Goal: Contribute content

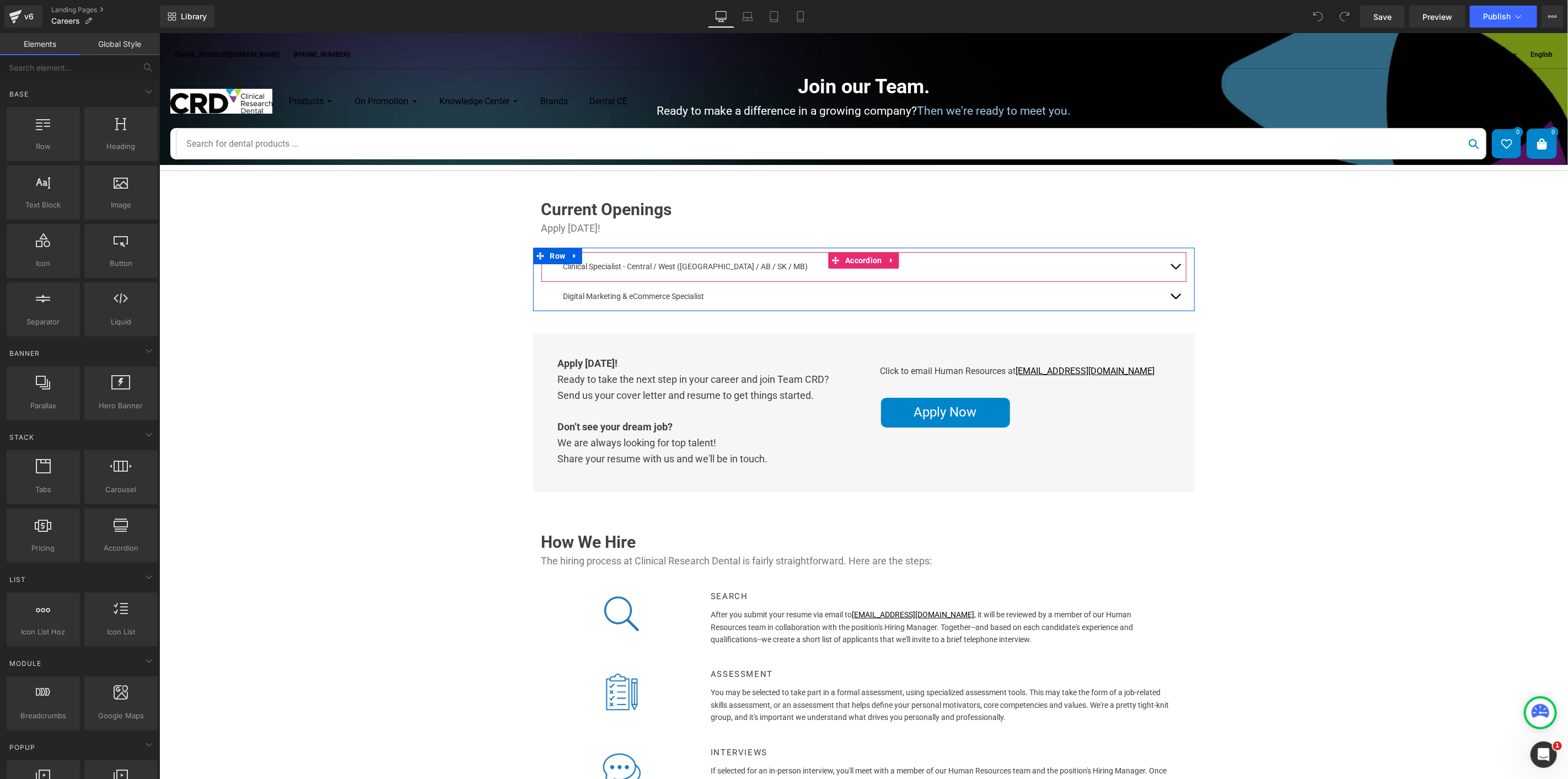
click at [1164, 266] on button "button" at bounding box center [1174, 265] width 22 height 28
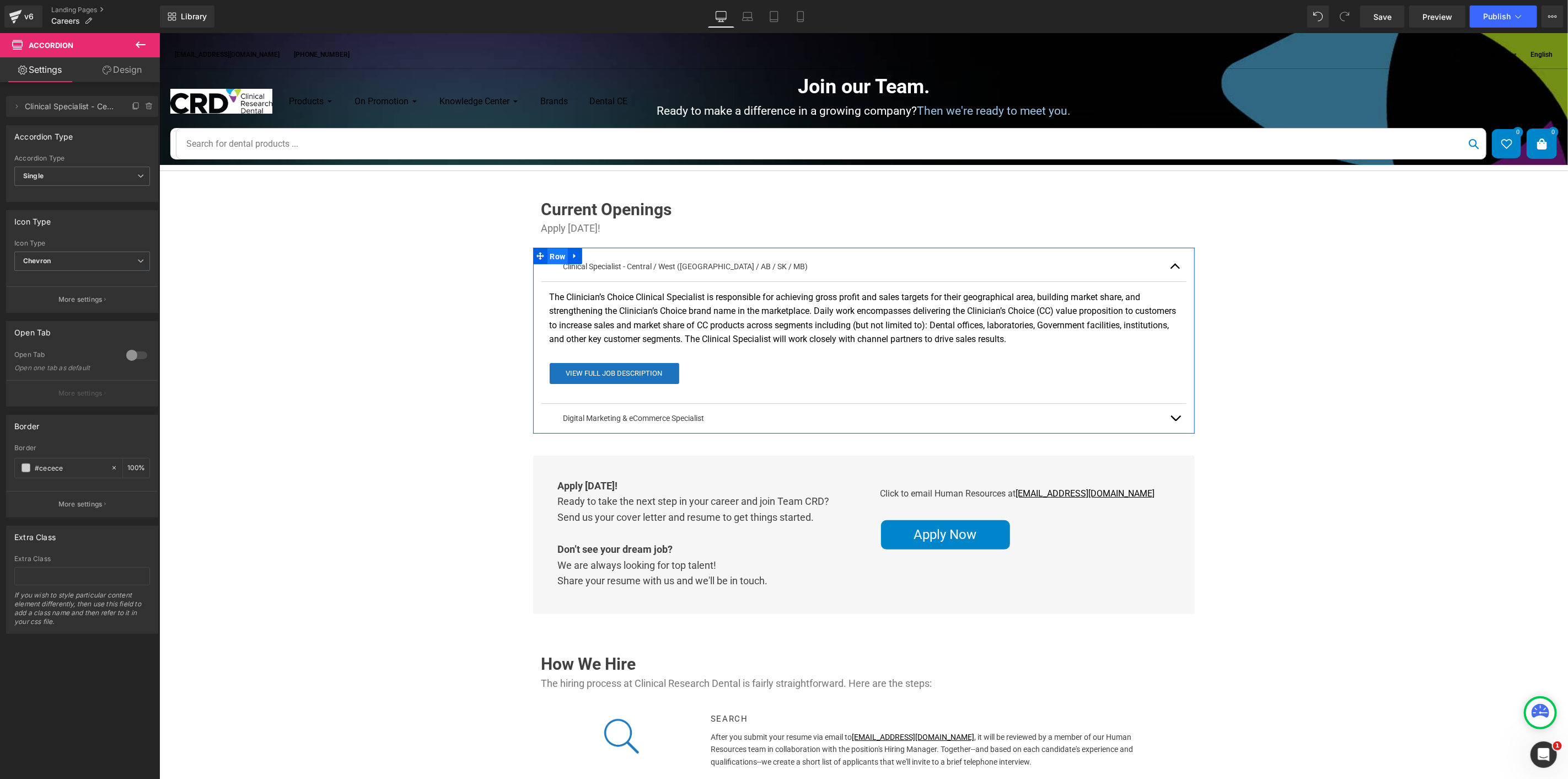
click at [551, 256] on span "Row" at bounding box center [557, 256] width 21 height 17
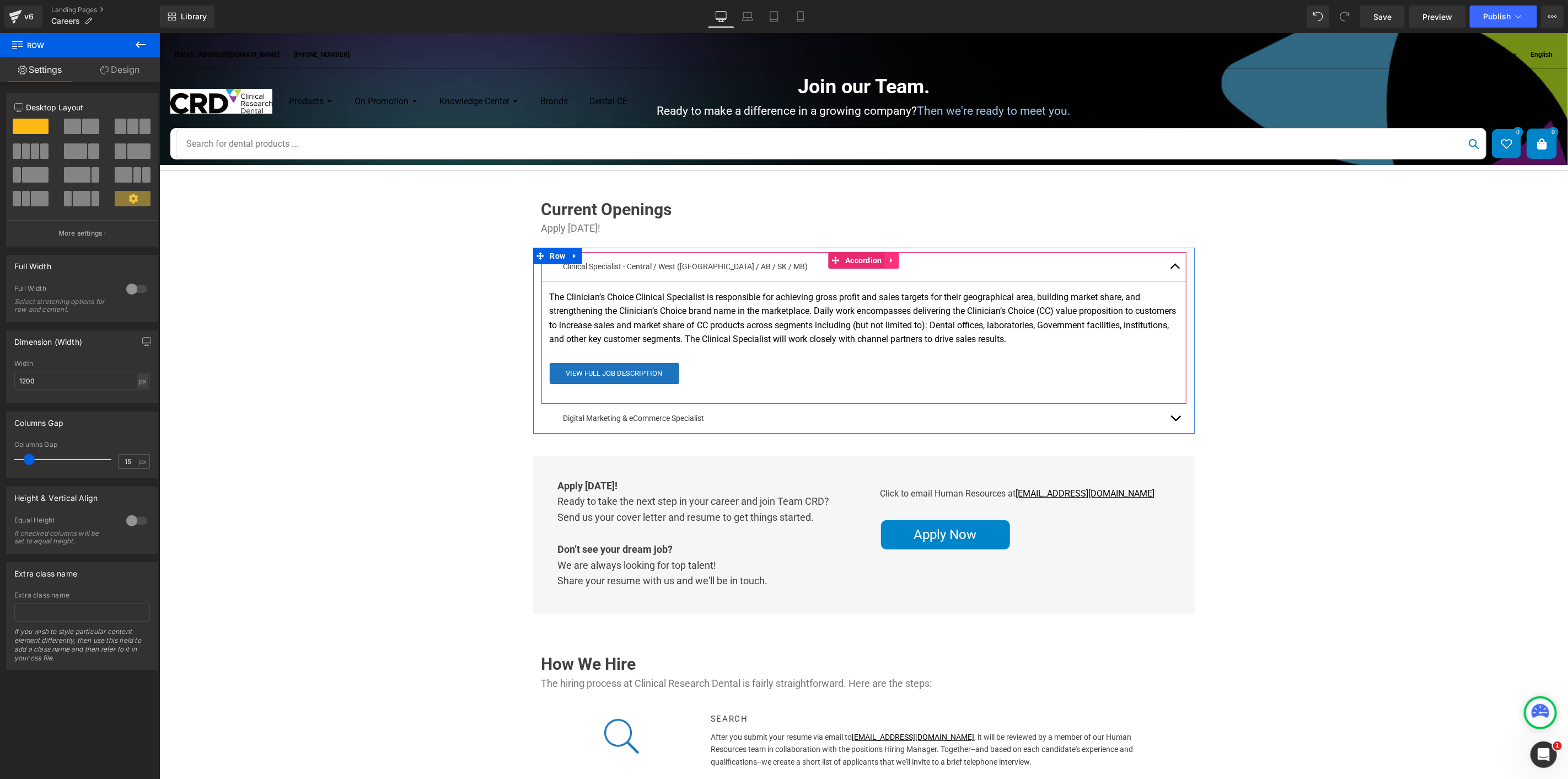
click at [890, 261] on icon at bounding box center [891, 260] width 2 height 5
click at [896, 261] on icon at bounding box center [899, 260] width 8 height 8
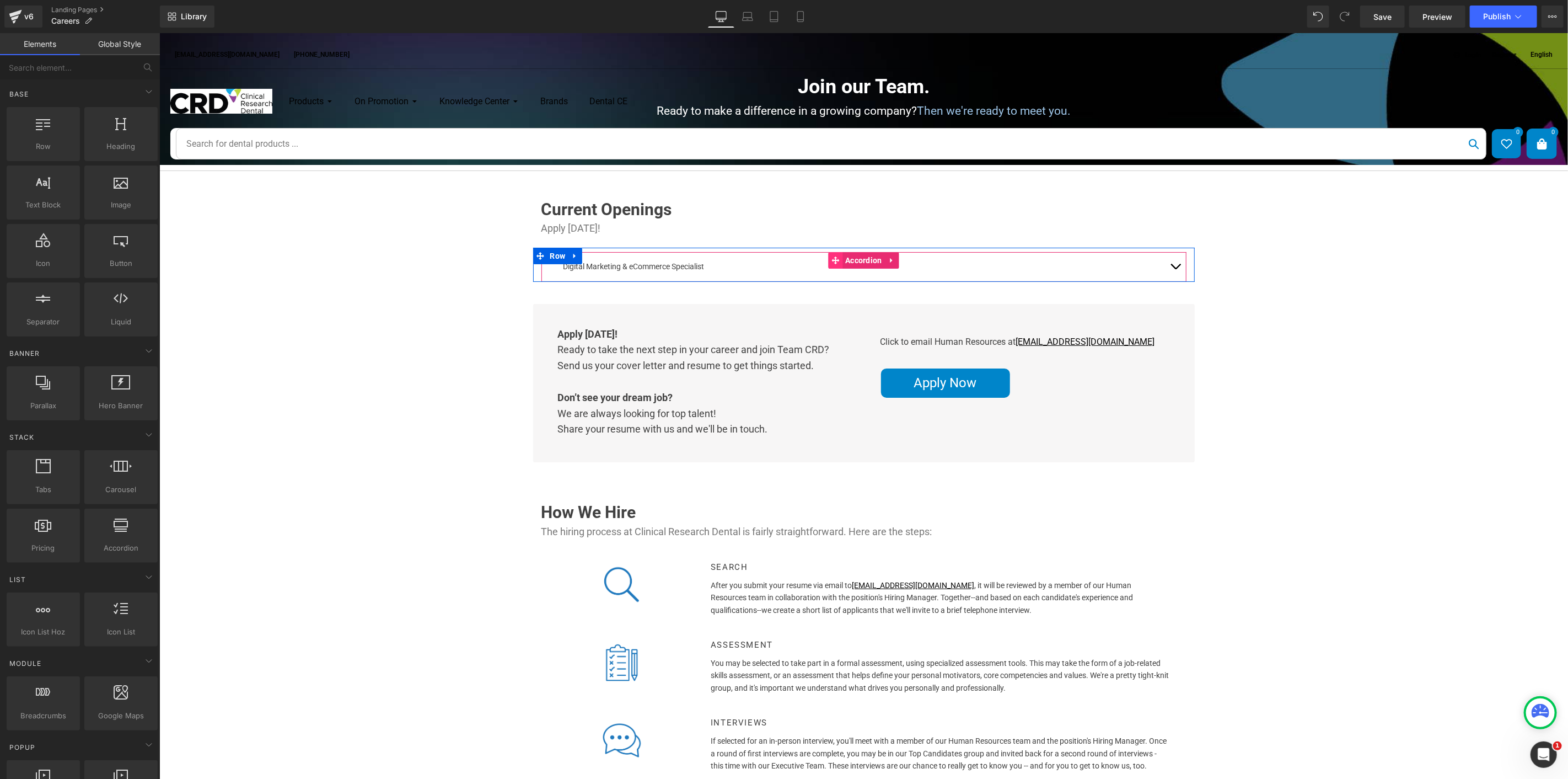
click at [831, 261] on icon at bounding box center [835, 260] width 8 height 8
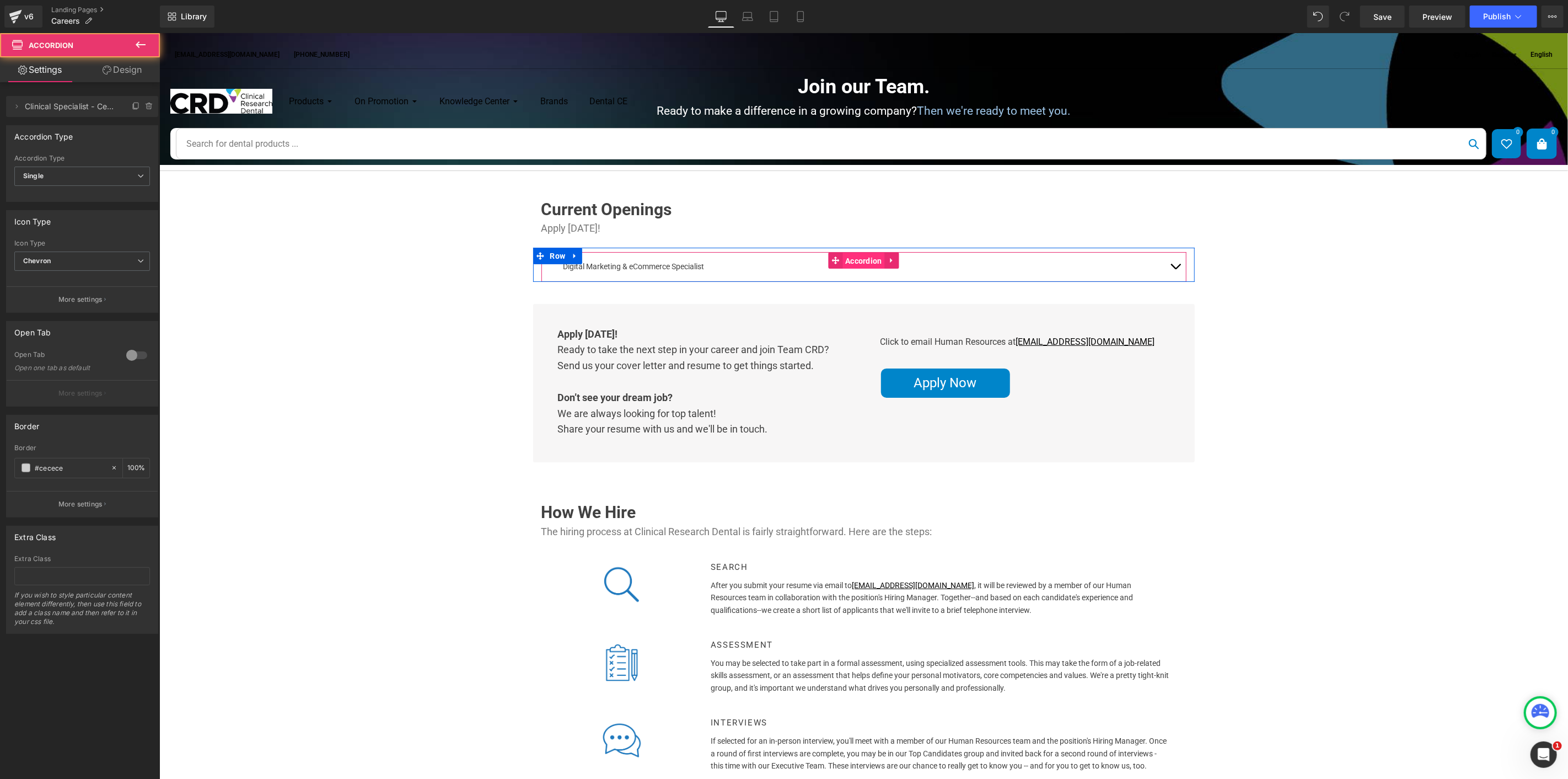
click at [856, 262] on span "Accordion" at bounding box center [863, 261] width 42 height 17
click at [887, 260] on icon at bounding box center [891, 260] width 8 height 8
click at [895, 261] on icon at bounding box center [899, 260] width 8 height 8
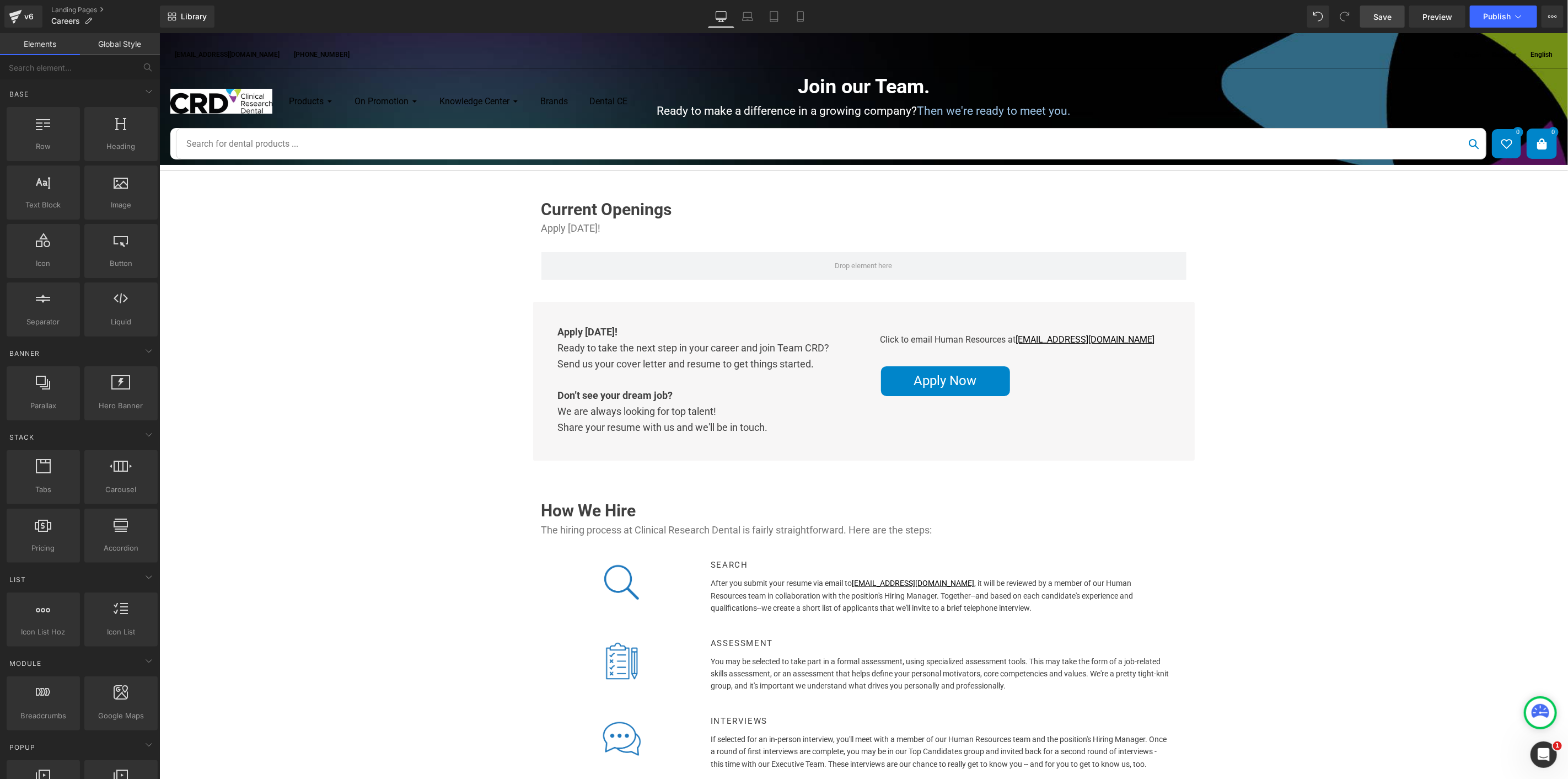
click at [1381, 17] on span "Save" at bounding box center [1382, 17] width 18 height 11
click at [1492, 18] on span "Publish" at bounding box center [1496, 16] width 27 height 8
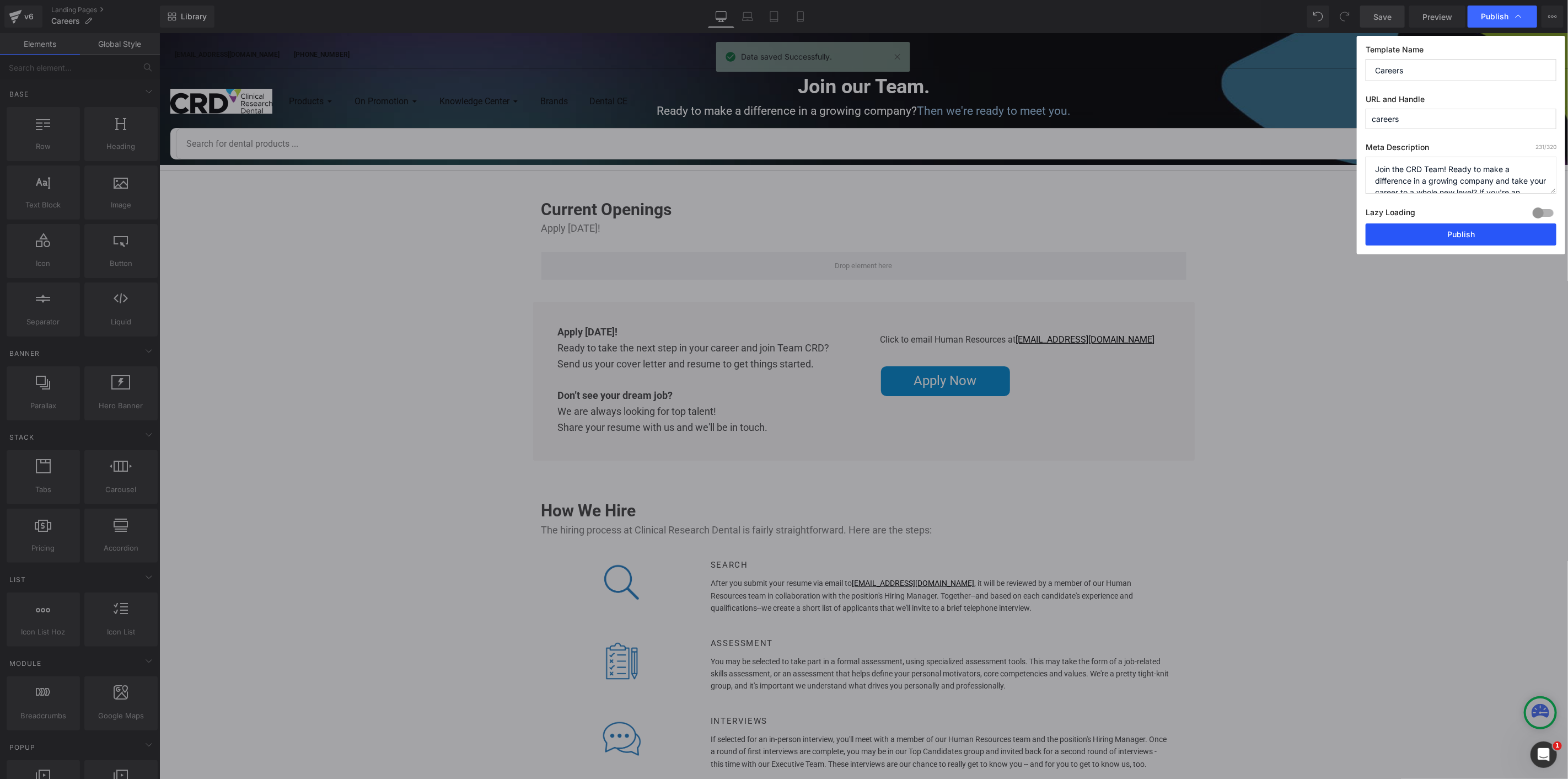
drag, startPoint x: 1412, startPoint y: 235, endPoint x: 1253, endPoint y: 201, distance: 162.6
click at [1412, 235] on button "Publish" at bounding box center [1461, 234] width 191 height 22
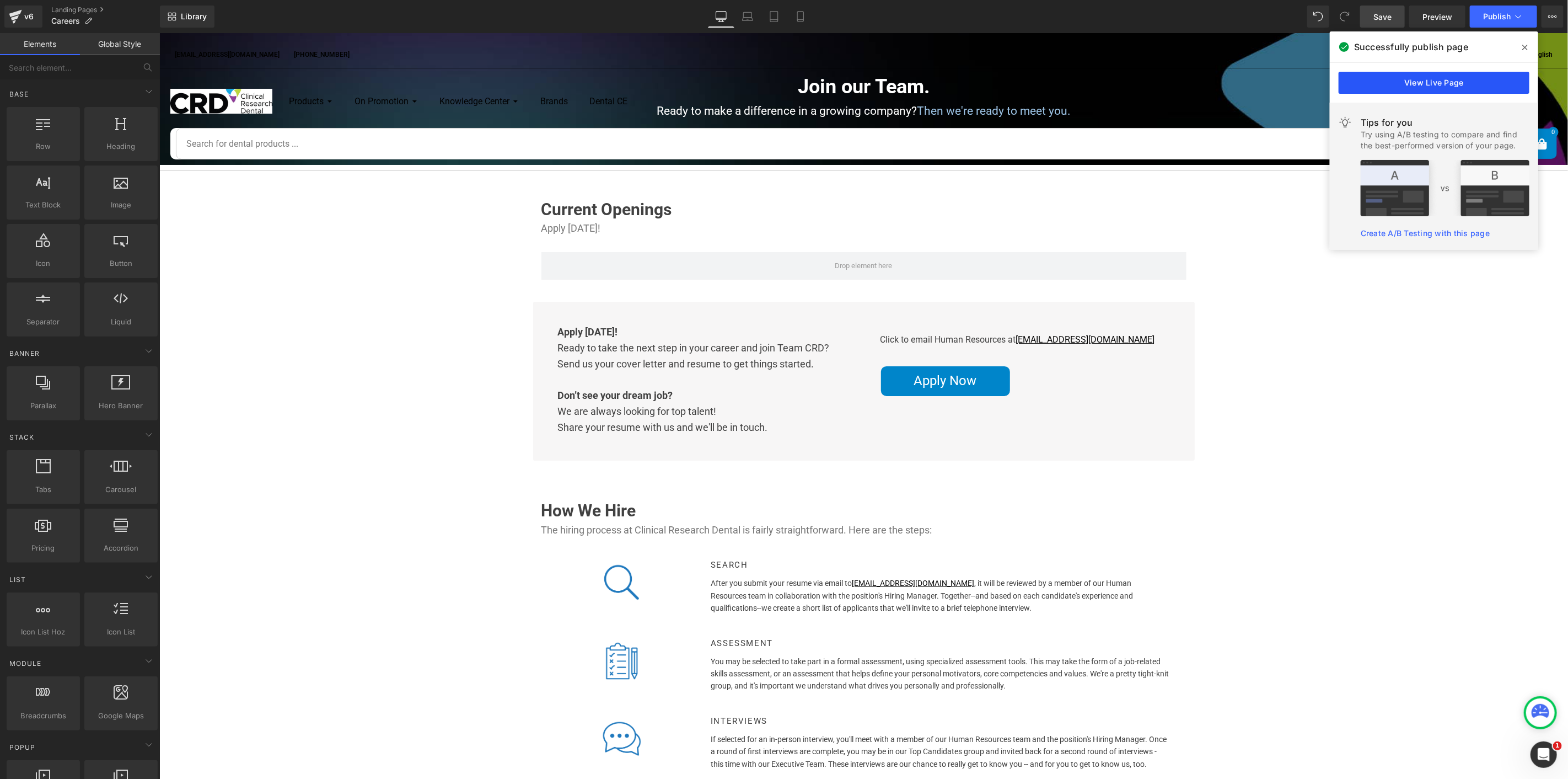
click at [1404, 78] on link "View Live Page" at bounding box center [1434, 82] width 191 height 22
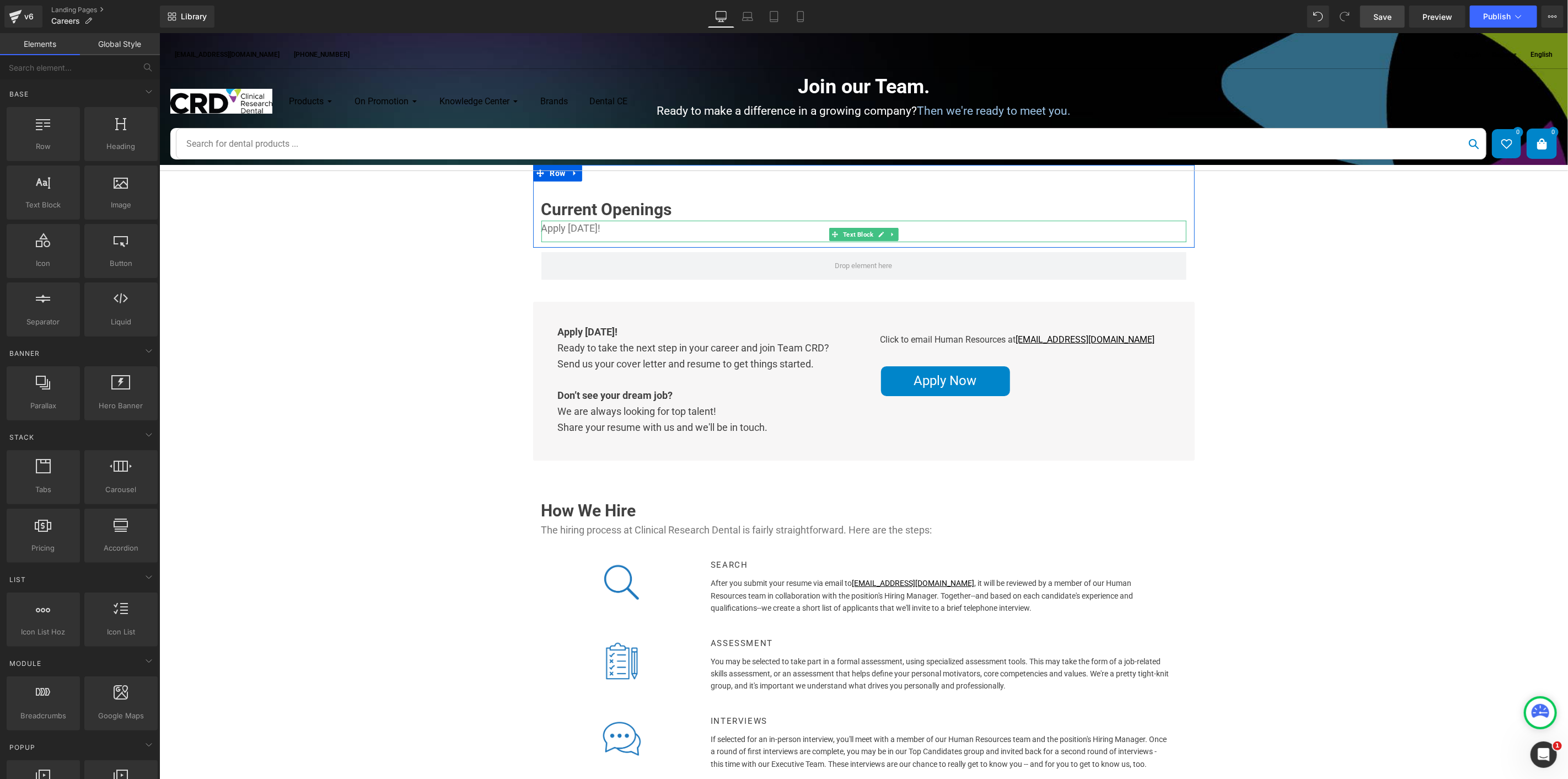
click at [569, 229] on p "Apply [DATE]!" at bounding box center [863, 228] width 645 height 16
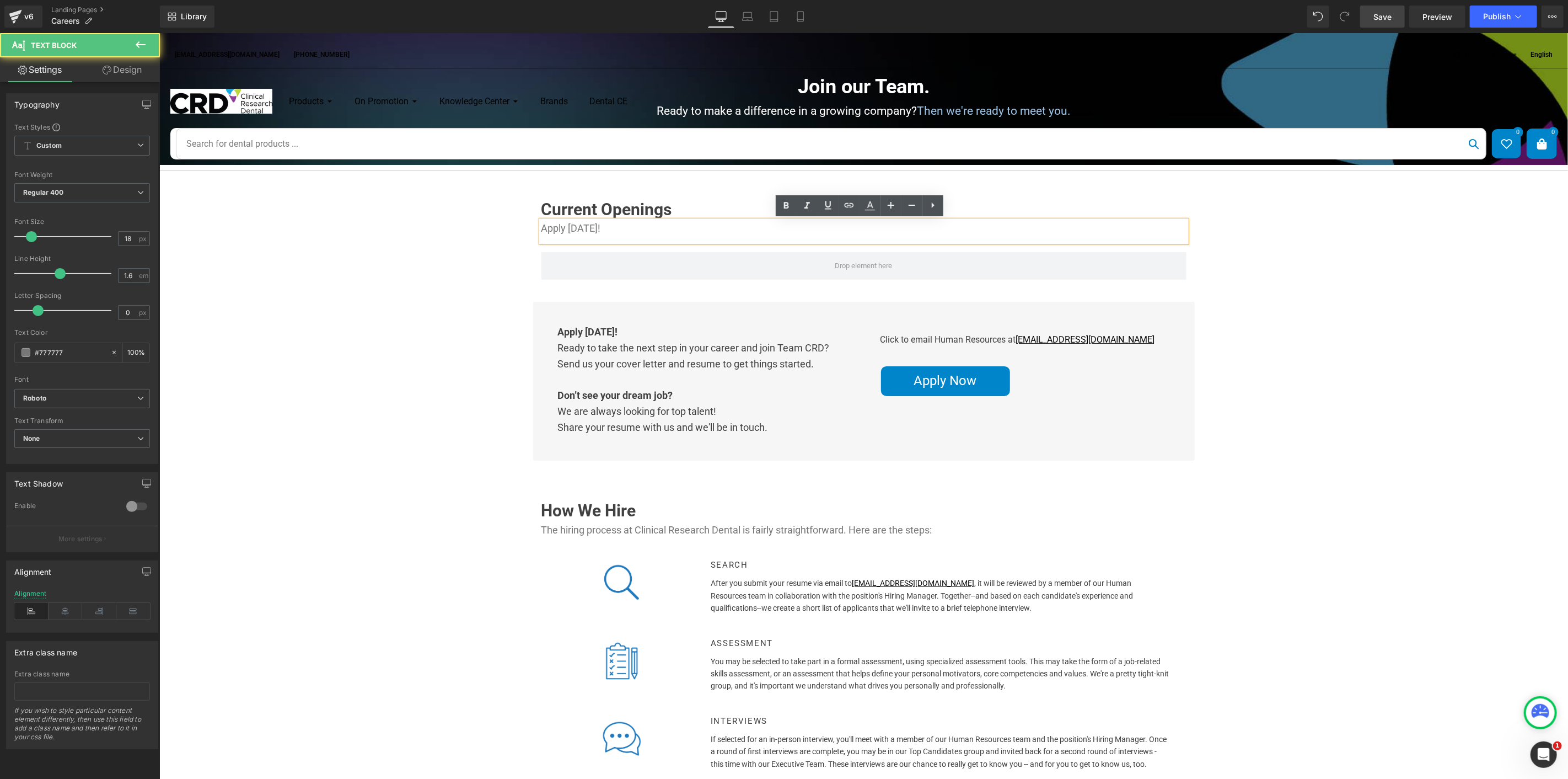
click at [541, 229] on p "Apply [DATE]!" at bounding box center [863, 228] width 645 height 16
click at [556, 227] on p "Apply [DATE]!" at bounding box center [863, 228] width 645 height 16
drag, startPoint x: 537, startPoint y: 212, endPoint x: 548, endPoint y: 206, distance: 12.5
click at [541, 212] on div "Current Openings Heading" at bounding box center [863, 209] width 645 height 24
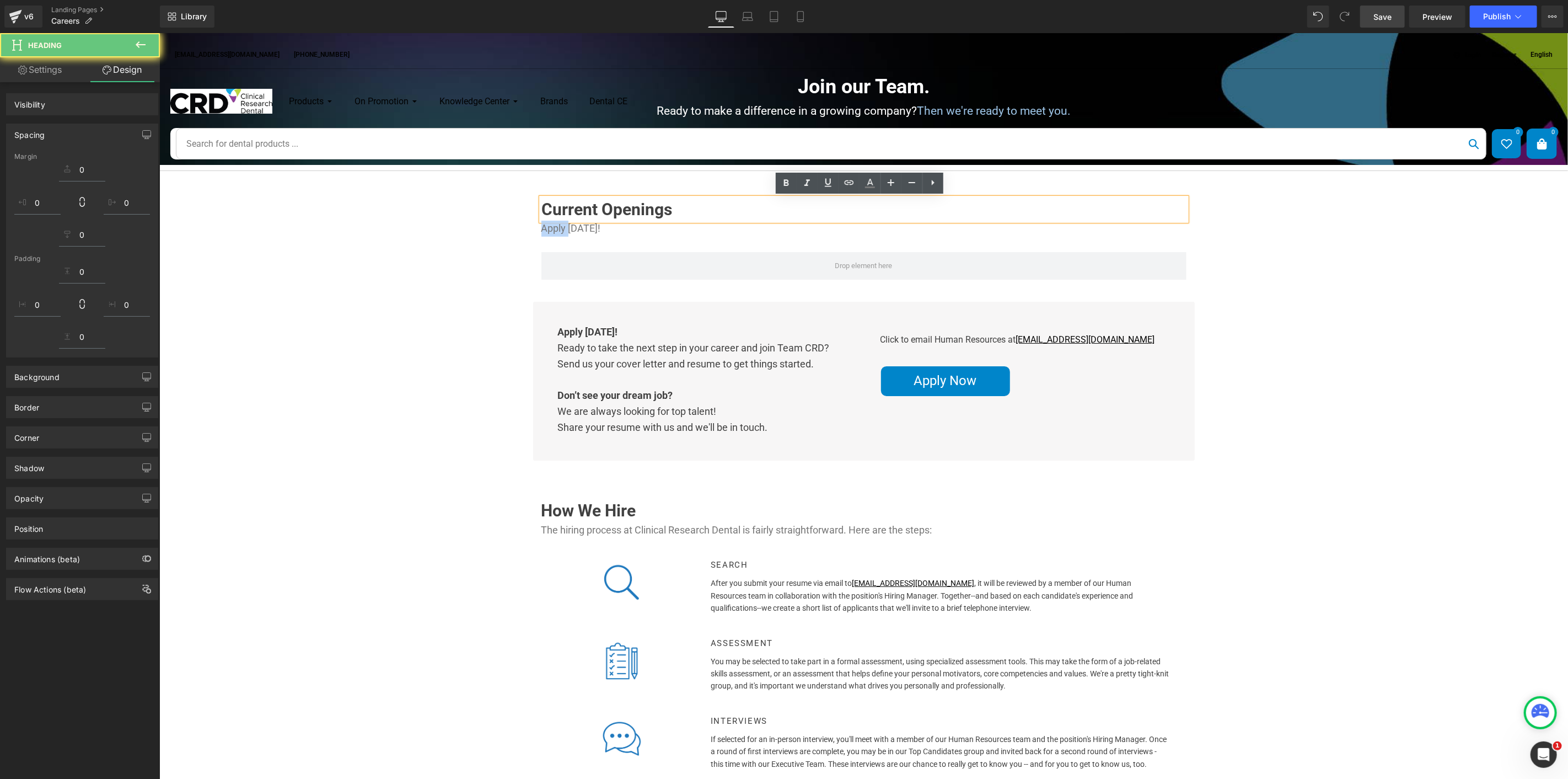
click at [546, 206] on h1 "Current Openings" at bounding box center [864, 209] width 645 height 24
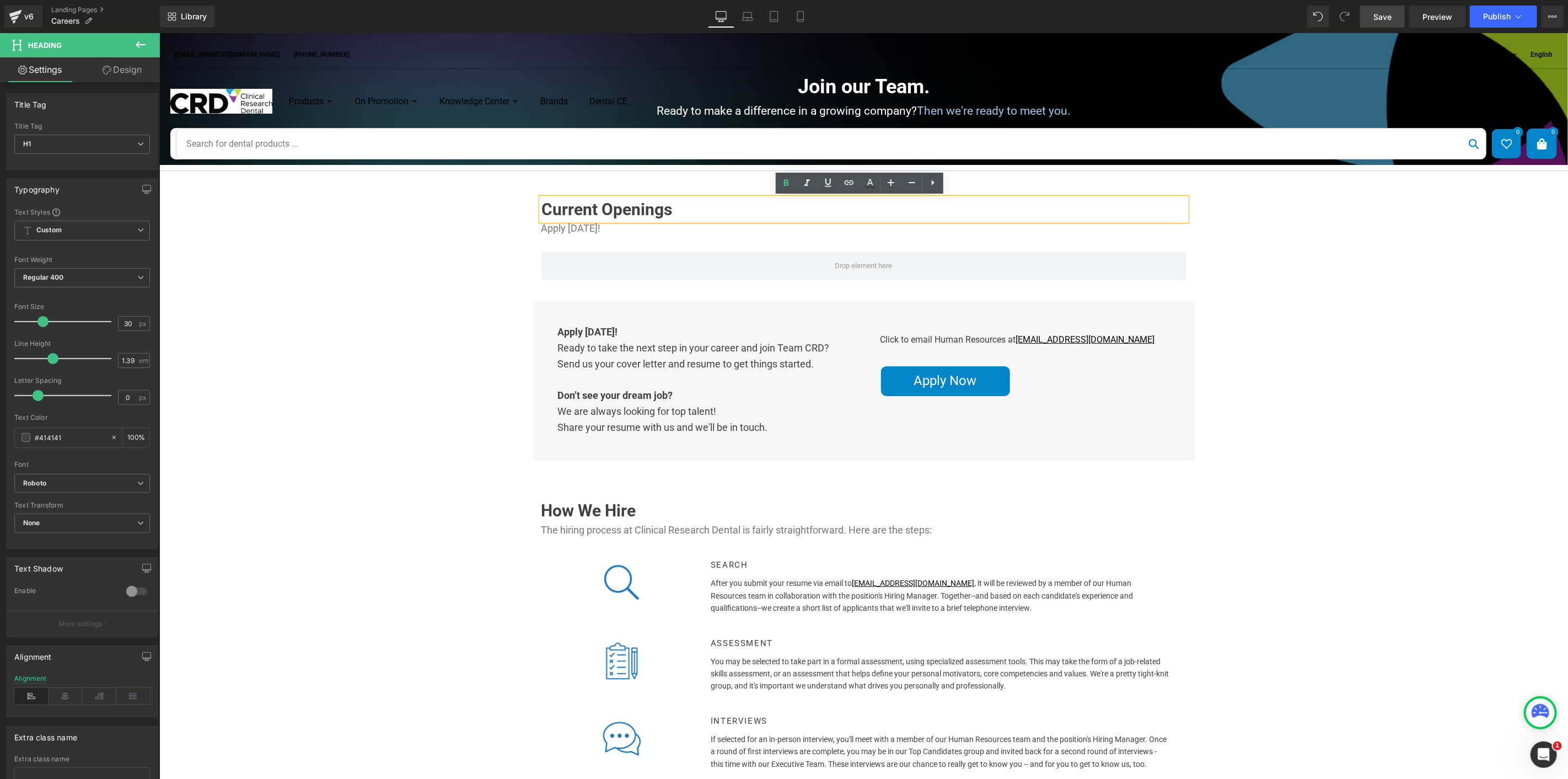
click at [542, 208] on h1 "Current Openings" at bounding box center [864, 209] width 645 height 24
